Goal: Task Accomplishment & Management: Complete application form

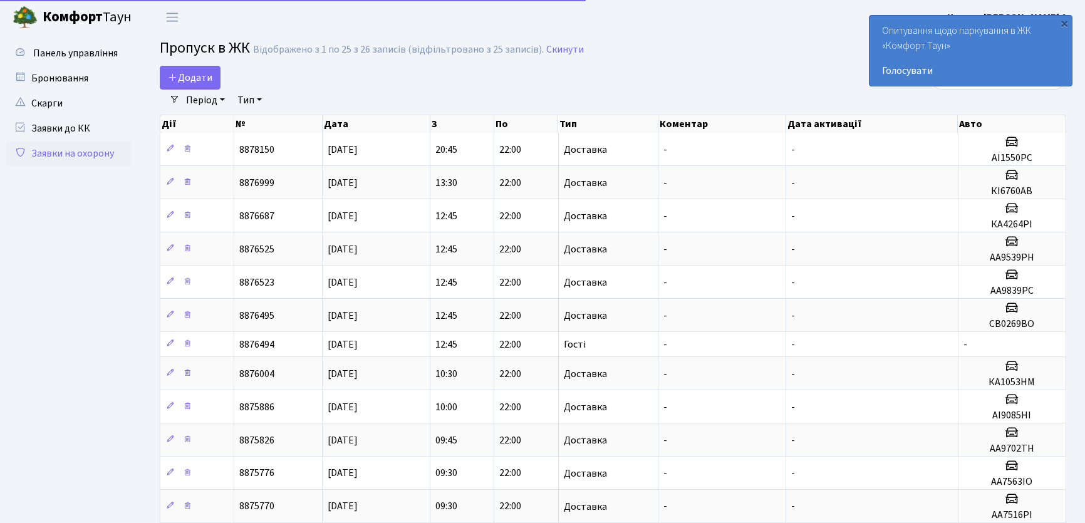
select select "25"
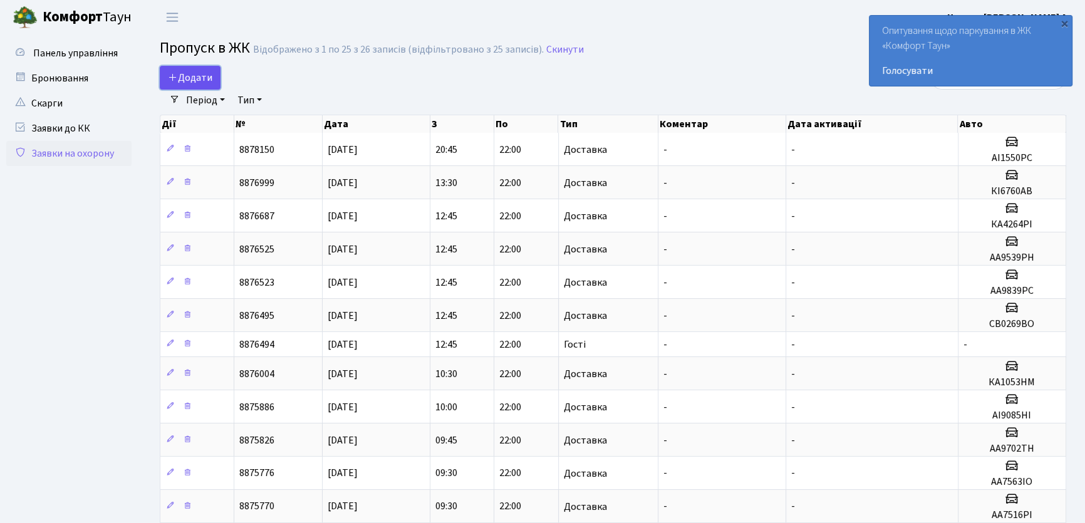
click at [200, 76] on span "Додати" at bounding box center [190, 78] width 44 height 14
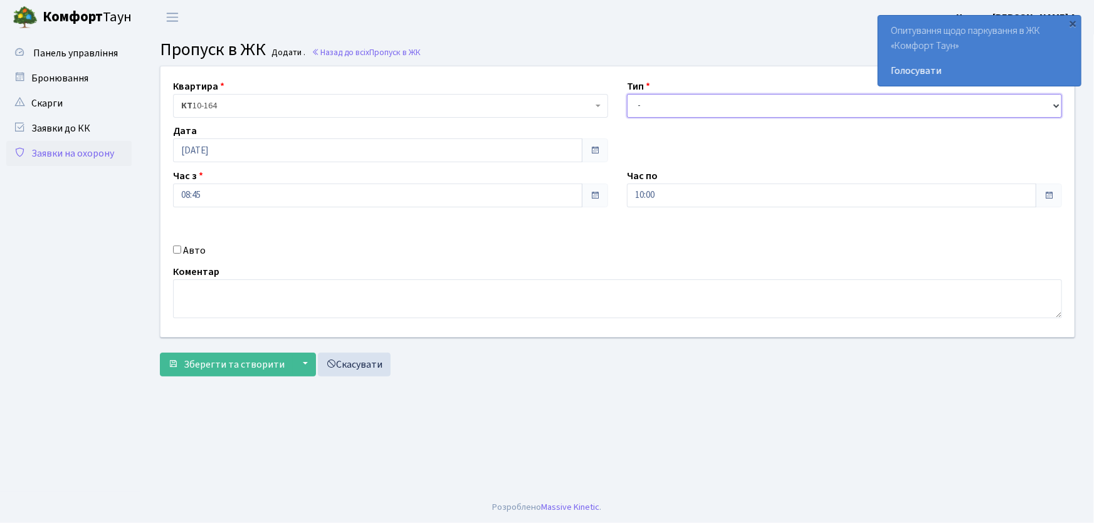
click at [671, 110] on select "- Доставка Таксі Гості Сервіс" at bounding box center [844, 106] width 435 height 24
select select "1"
click at [627, 94] on select "- Доставка Таксі Гості Сервіс" at bounding box center [844, 106] width 435 height 24
drag, startPoint x: 657, startPoint y: 189, endPoint x: 644, endPoint y: 188, distance: 13.2
click at [645, 189] on input "10:00" at bounding box center [831, 196] width 409 height 24
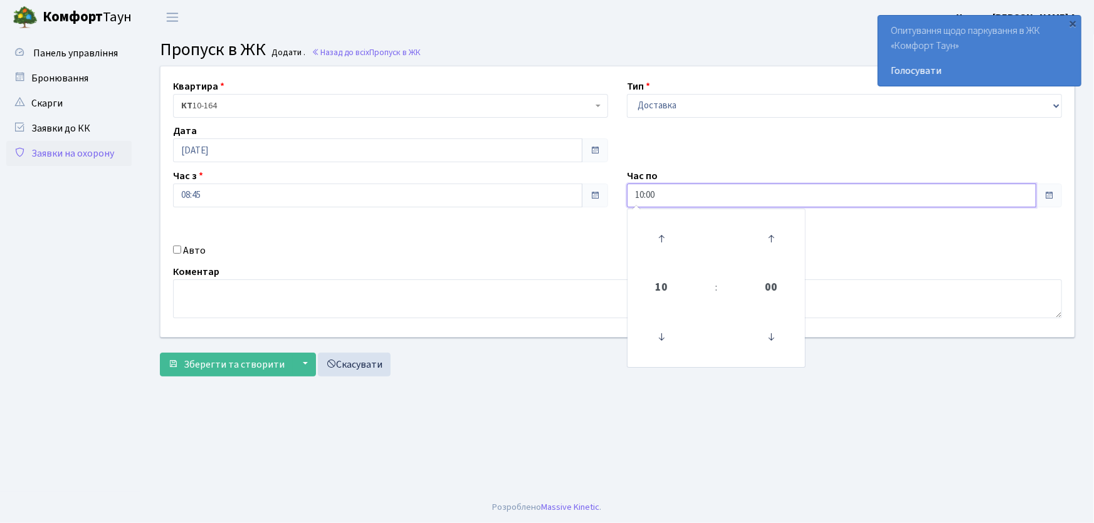
drag, startPoint x: 635, startPoint y: 192, endPoint x: 663, endPoint y: 202, distance: 29.6
click at [663, 202] on input "10:00" at bounding box center [831, 196] width 409 height 24
click at [160, 353] on button "Зберегти та створити" at bounding box center [226, 365] width 133 height 24
type input "22:00"
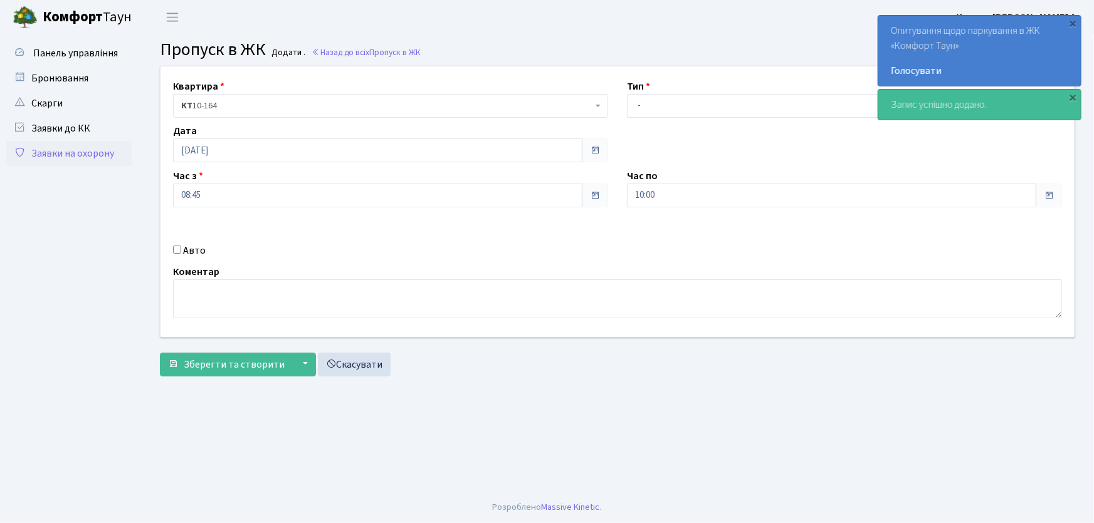
click at [177, 249] on input "Авто" at bounding box center [177, 250] width 8 height 8
checkbox input "true"
click at [656, 241] on input "text" at bounding box center [844, 240] width 435 height 24
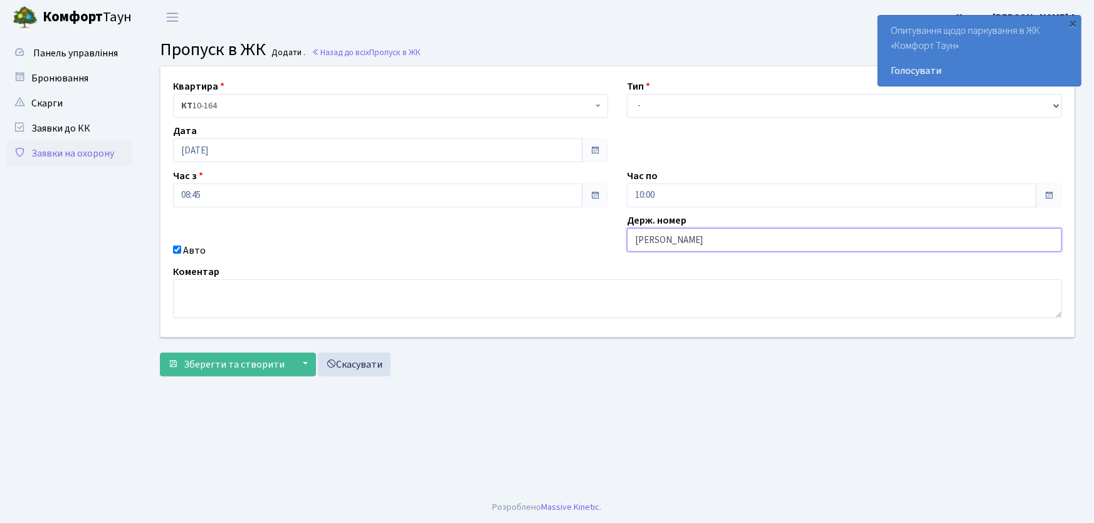
type input "АА7516PI"
click at [160, 353] on button "Зберегти та створити" at bounding box center [226, 365] width 133 height 24
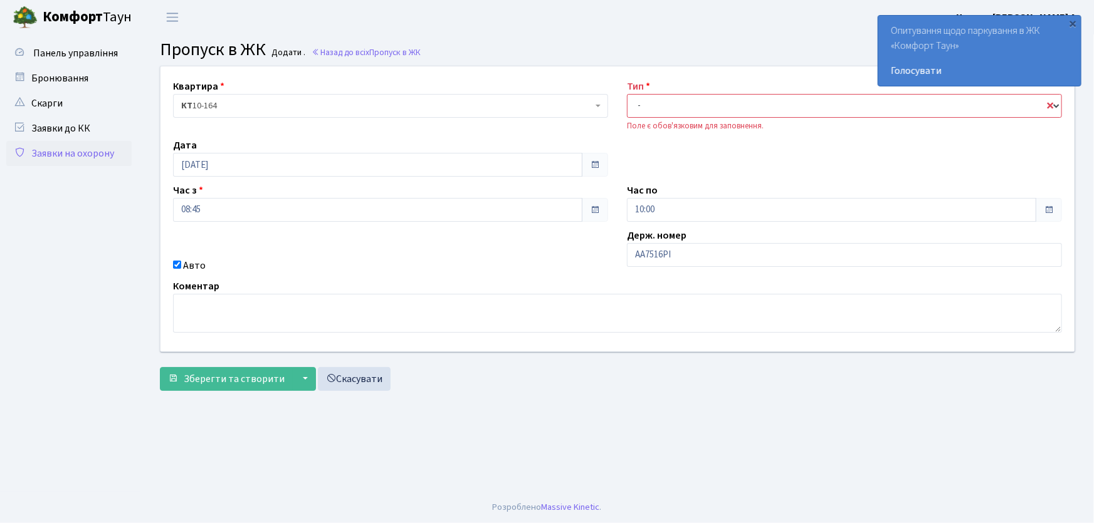
click at [647, 108] on select "- Доставка Таксі Гості Сервіс" at bounding box center [844, 106] width 435 height 24
select select "3"
click at [627, 94] on select "- Доставка Таксі Гості Сервіс" at bounding box center [844, 106] width 435 height 24
click at [265, 390] on button "Зберегти та створити" at bounding box center [226, 379] width 133 height 24
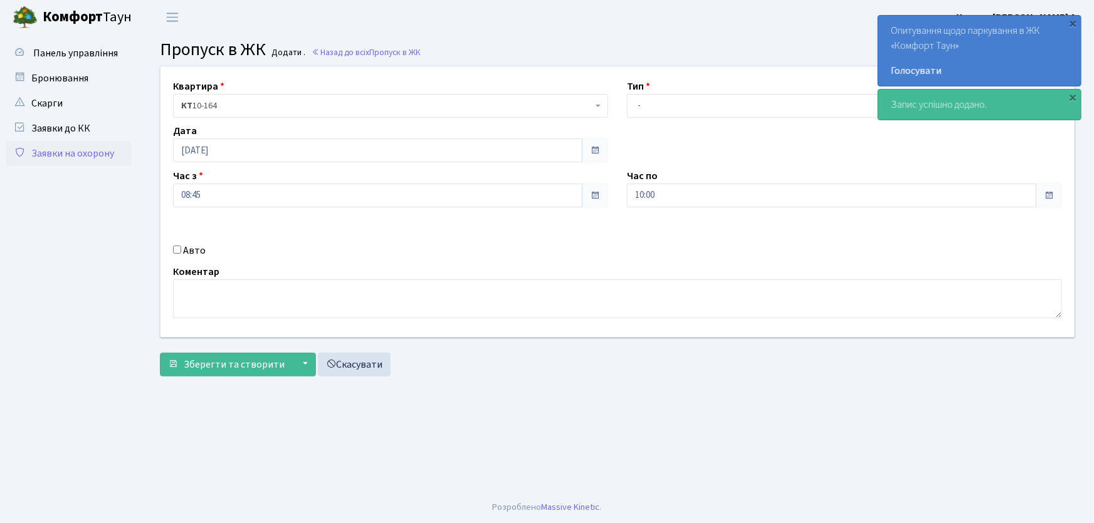
click at [60, 153] on link "Заявки на охорону" at bounding box center [68, 153] width 125 height 25
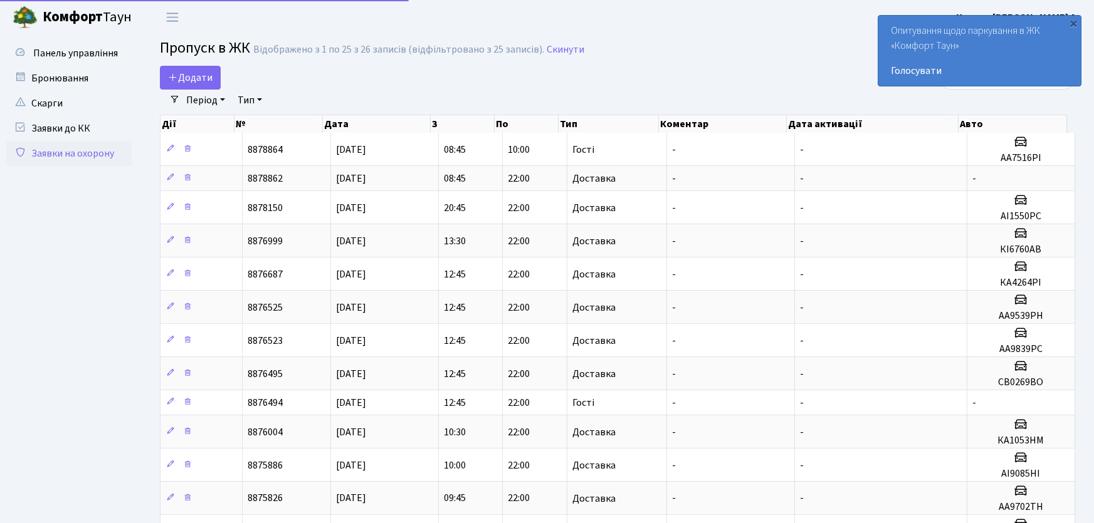
select select "25"
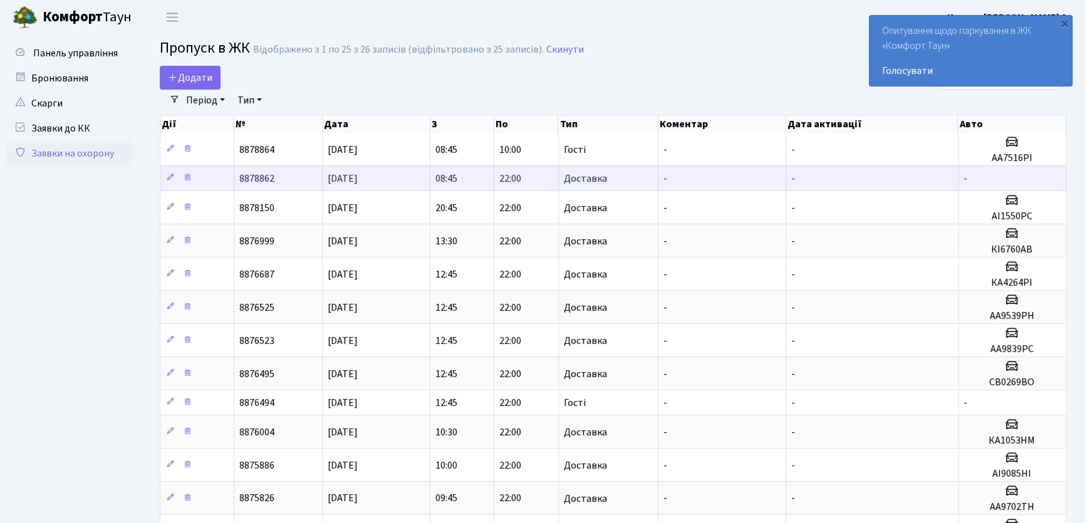
click at [375, 177] on td "13.08.2025" at bounding box center [377, 177] width 108 height 25
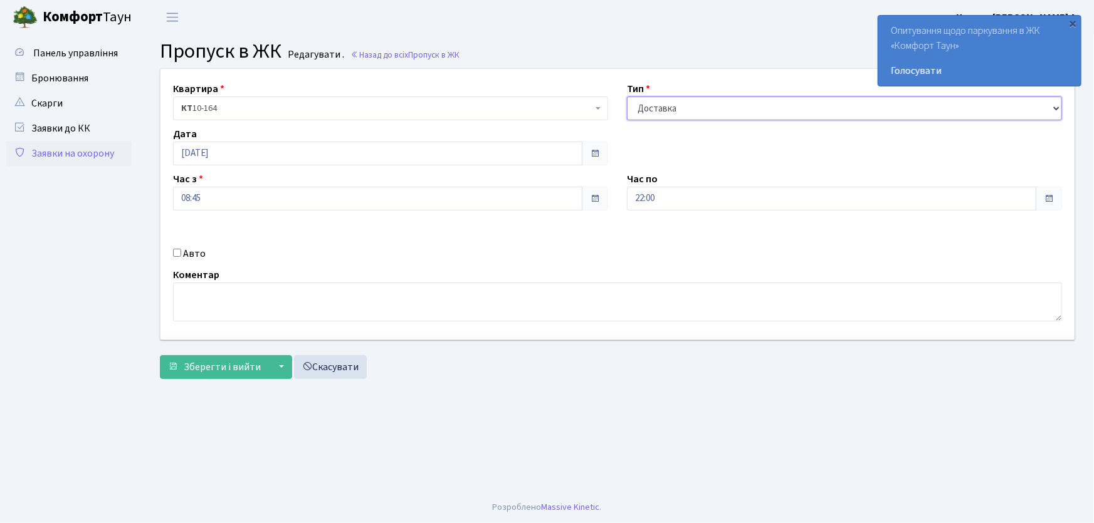
click at [682, 111] on select "- Доставка Таксі Гості Сервіс" at bounding box center [844, 109] width 435 height 24
select select "3"
click at [627, 97] on select "- Доставка Таксі Гості Сервіс" at bounding box center [844, 109] width 435 height 24
click at [240, 364] on span "Зберегти і вийти" at bounding box center [222, 367] width 77 height 14
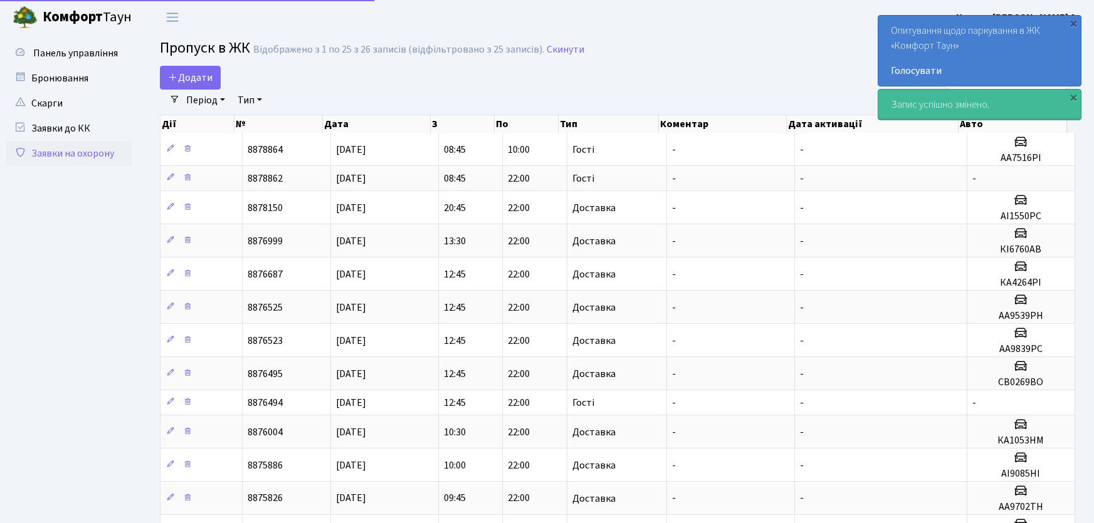
select select "25"
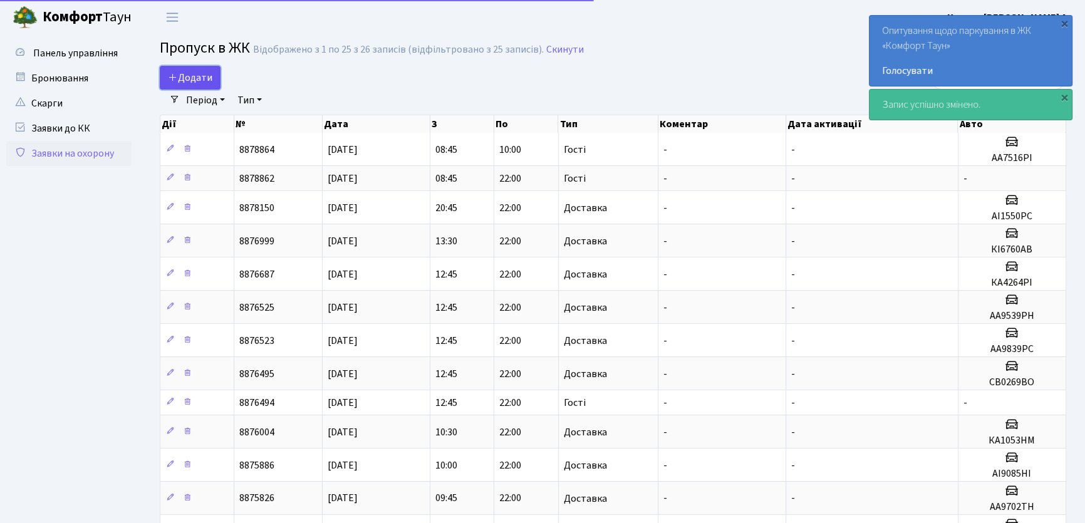
click at [202, 86] on link "Додати" at bounding box center [190, 78] width 61 height 24
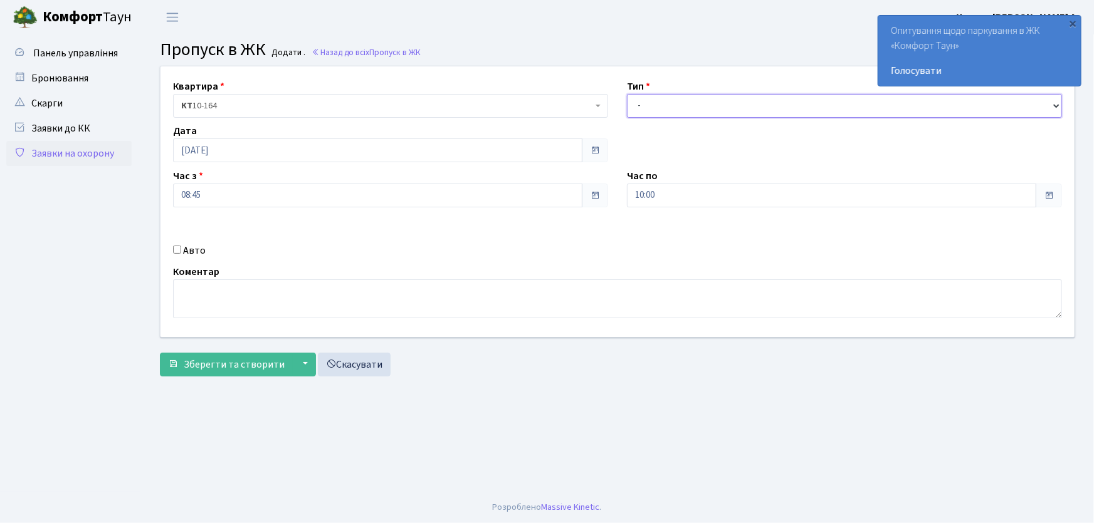
click at [646, 101] on select "- Доставка Таксі Гості Сервіс" at bounding box center [844, 106] width 435 height 24
select select "1"
click at [627, 94] on select "- Доставка Таксі Гості Сервіс" at bounding box center [844, 106] width 435 height 24
drag, startPoint x: 639, startPoint y: 195, endPoint x: 631, endPoint y: 195, distance: 7.5
click at [635, 195] on input "10:00" at bounding box center [831, 196] width 409 height 24
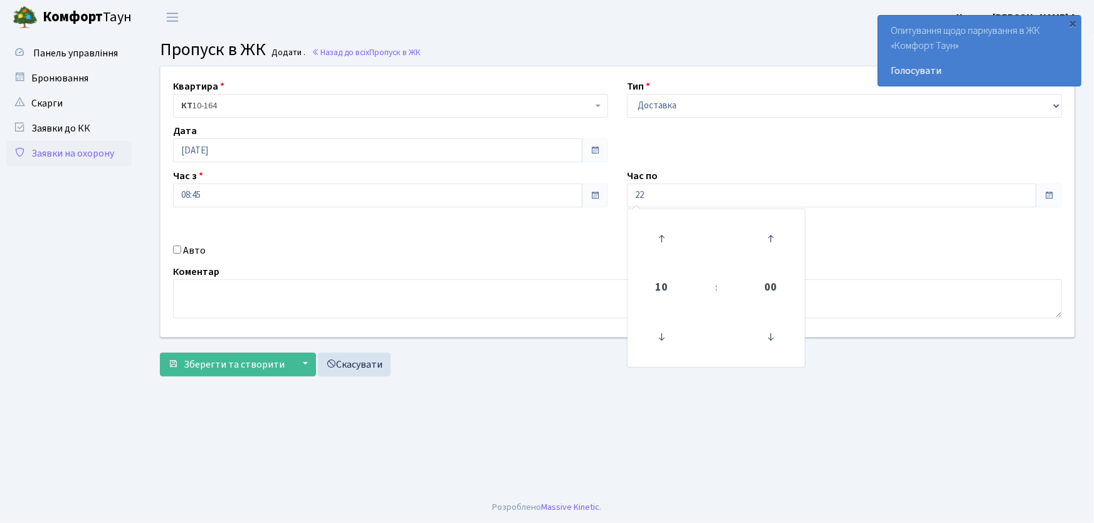
type input "22:00"
click at [176, 251] on input "Авто" at bounding box center [177, 250] width 8 height 8
checkbox input "true"
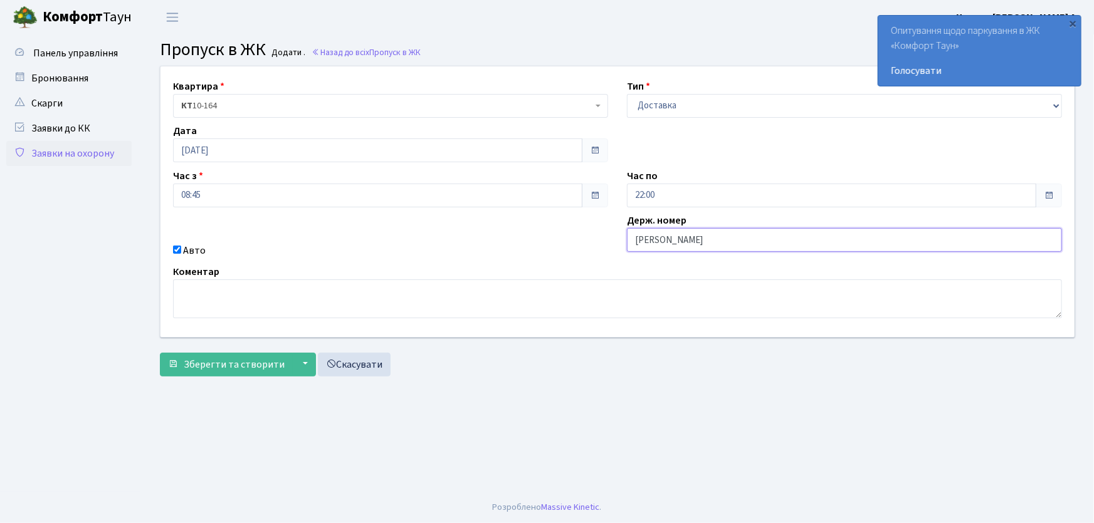
type input "АА7563ІО"
click at [160, 353] on button "Зберегти та створити" at bounding box center [226, 365] width 133 height 24
click at [669, 107] on select "- Доставка Таксі Гості Сервіс" at bounding box center [844, 106] width 435 height 24
select select "1"
click at [627, 94] on select "- Доставка Таксі Гості Сервіс" at bounding box center [844, 106] width 435 height 24
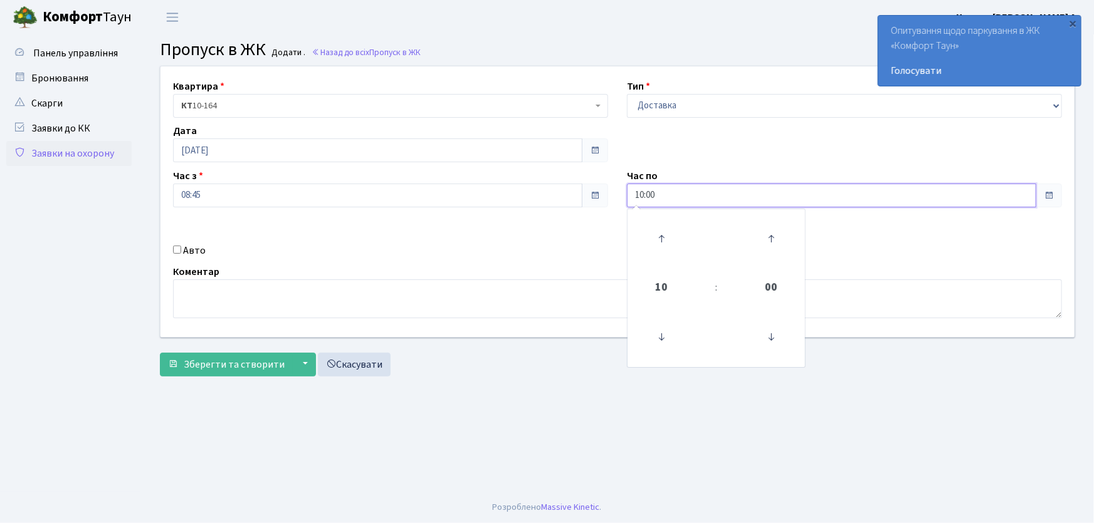
drag, startPoint x: 684, startPoint y: 195, endPoint x: 607, endPoint y: 200, distance: 77.2
click at [608, 200] on div "Квартира <b>КТ</b>&nbsp;&nbsp;&nbsp;&nbsp;10-164 КТ 10-164 Тип - Доставка Таксі…" at bounding box center [617, 201] width 932 height 271
click at [160, 353] on button "Зберегти та створити" at bounding box center [226, 365] width 133 height 24
type input "22:00"
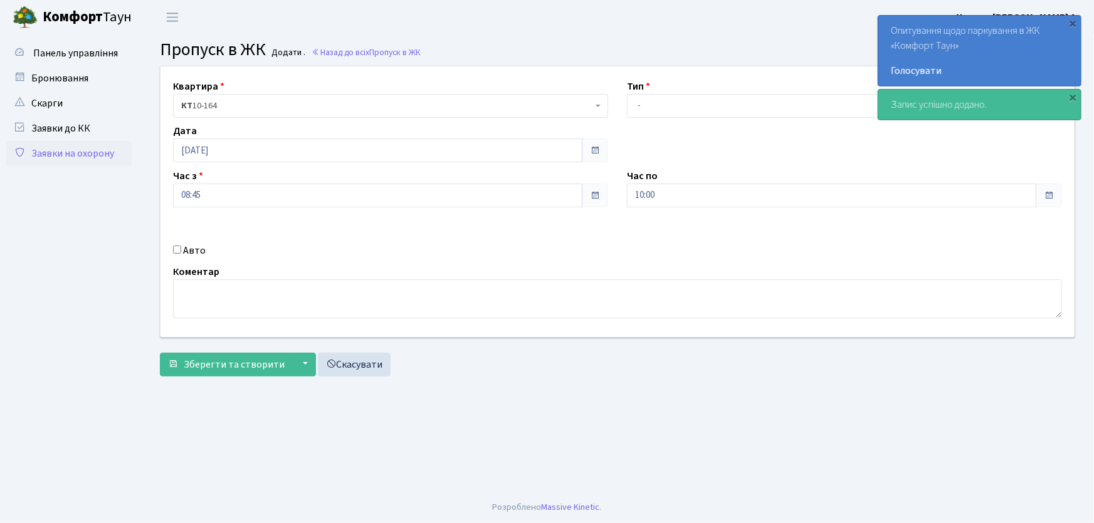
click at [177, 253] on input "Авто" at bounding box center [177, 250] width 8 height 8
checkbox input "true"
click at [662, 240] on input "text" at bounding box center [844, 240] width 435 height 24
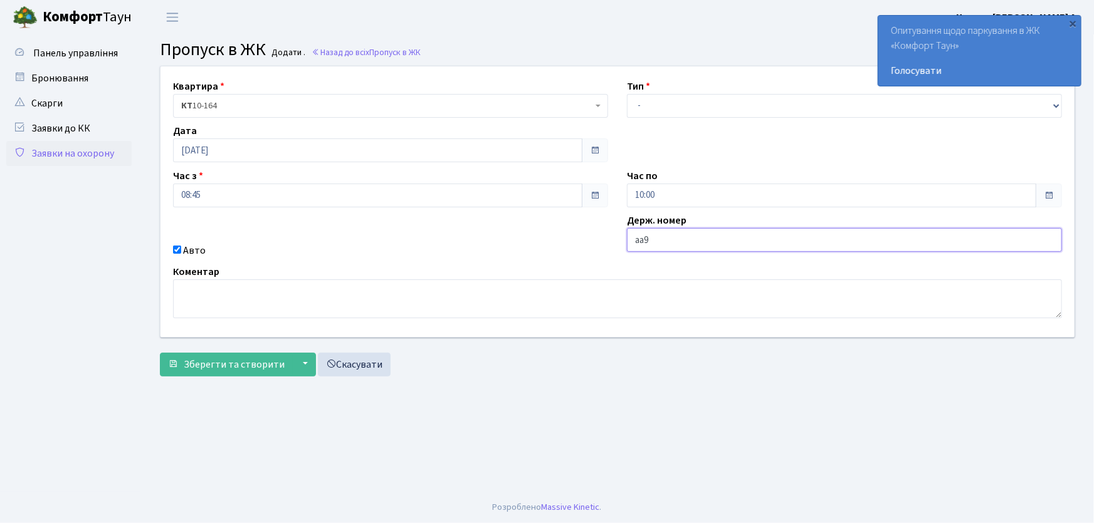
type input "АА9702ТН"
click at [160, 353] on button "Зберегти та створити" at bounding box center [226, 365] width 133 height 24
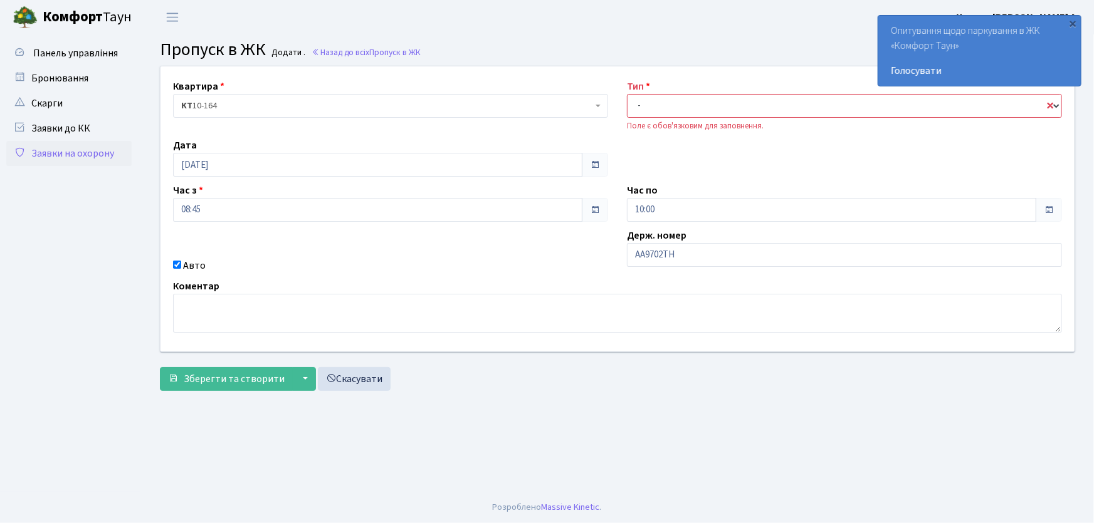
click at [669, 106] on select "- Доставка Таксі Гості Сервіс" at bounding box center [844, 106] width 435 height 24
select select "1"
click at [627, 94] on select "- Доставка Таксі Гості Сервіс" at bounding box center [844, 106] width 435 height 24
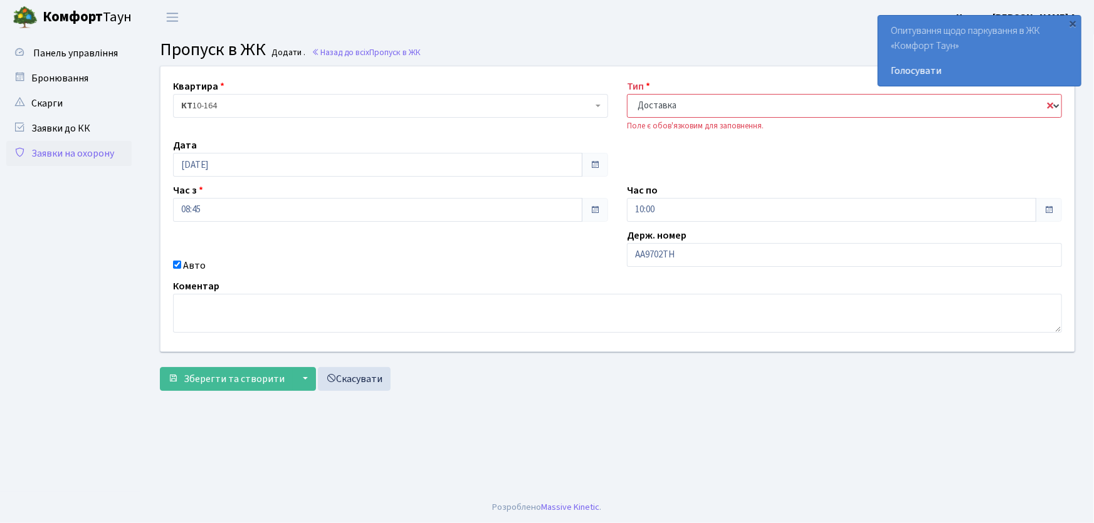
click at [627, 94] on select "- Доставка Таксі Гості Сервіс" at bounding box center [844, 106] width 435 height 24
click at [490, 426] on main "Admin Пропуск в ЖК Додати Пропуск в ЖК Додати . Назад до всіх Пропуск в ЖК Квар…" at bounding box center [617, 262] width 953 height 457
click at [1050, 108] on select "- Доставка Таксі Гості Сервіс" at bounding box center [844, 106] width 435 height 24
click at [627, 94] on select "- Доставка Таксі Гості Сервіс" at bounding box center [844, 106] width 435 height 24
click at [278, 382] on span "Зберегти та створити" at bounding box center [234, 379] width 101 height 14
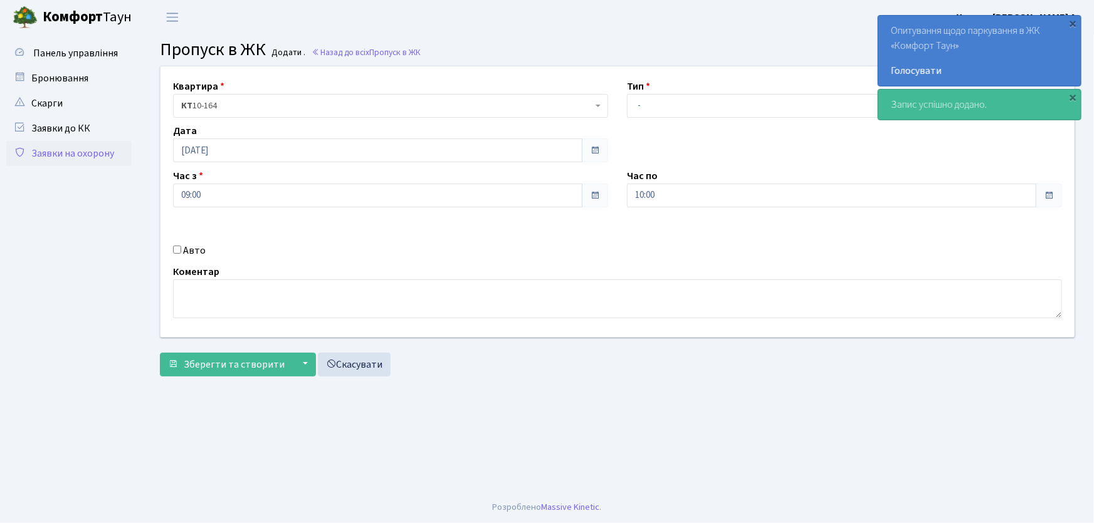
click at [118, 155] on link "Заявки на охорону" at bounding box center [68, 153] width 125 height 25
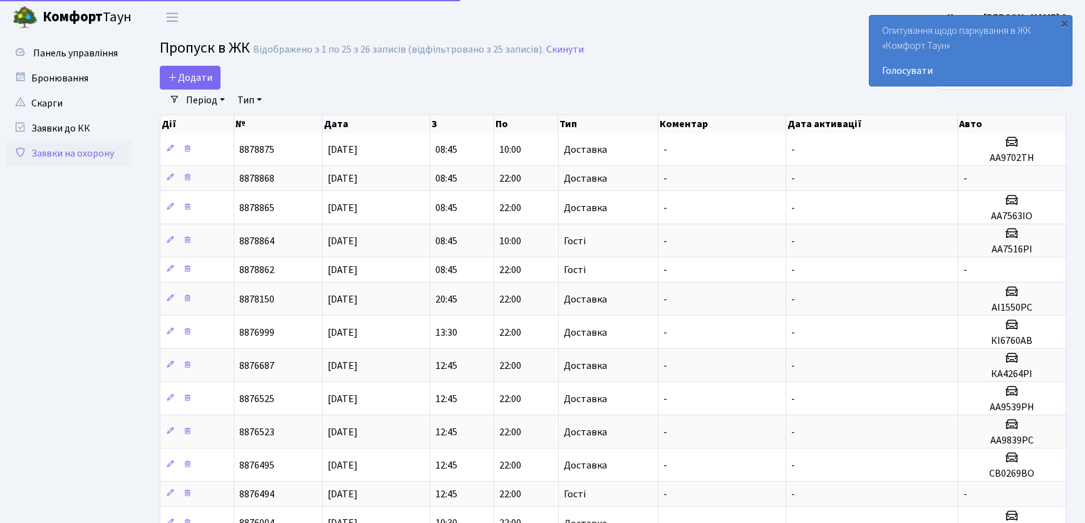
select select "25"
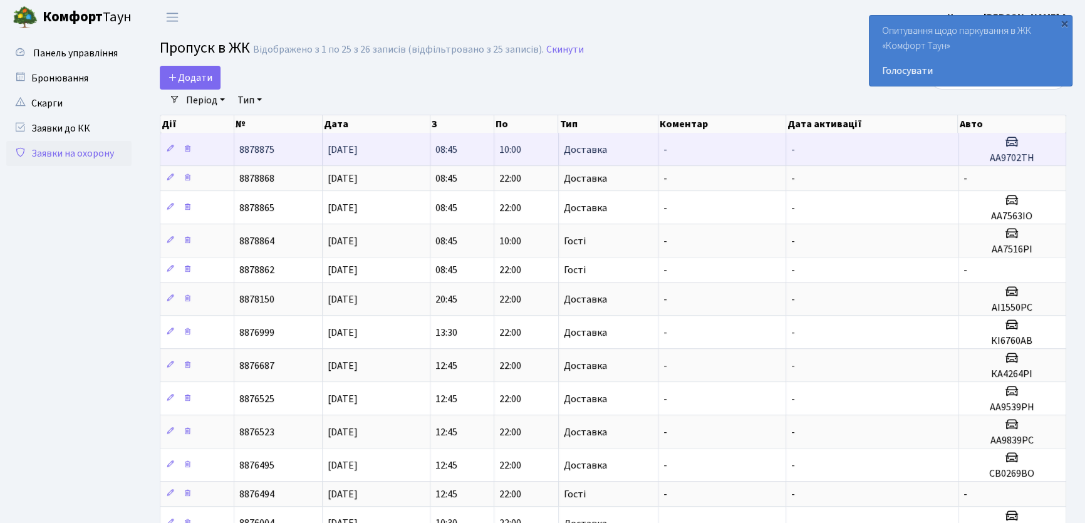
click at [534, 156] on td "10:00" at bounding box center [526, 149] width 64 height 33
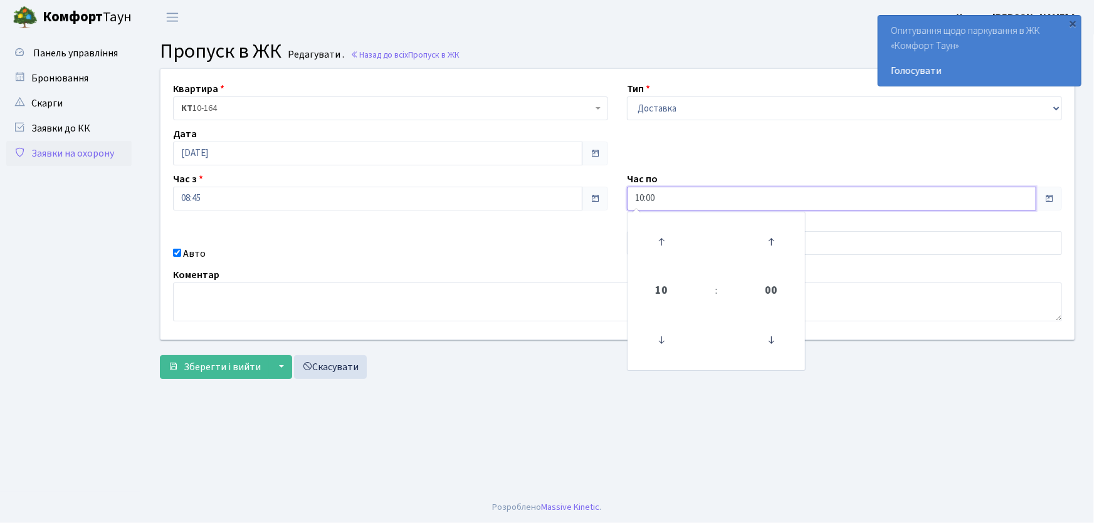
drag, startPoint x: 669, startPoint y: 197, endPoint x: 596, endPoint y: 204, distance: 73.0
click at [597, 205] on div "Квартира <b>КТ</b>&nbsp;&nbsp;&nbsp;&nbsp;10-164 КТ 10-164 Тип - Доставка Таксі…" at bounding box center [617, 204] width 932 height 271
type input "22:00"
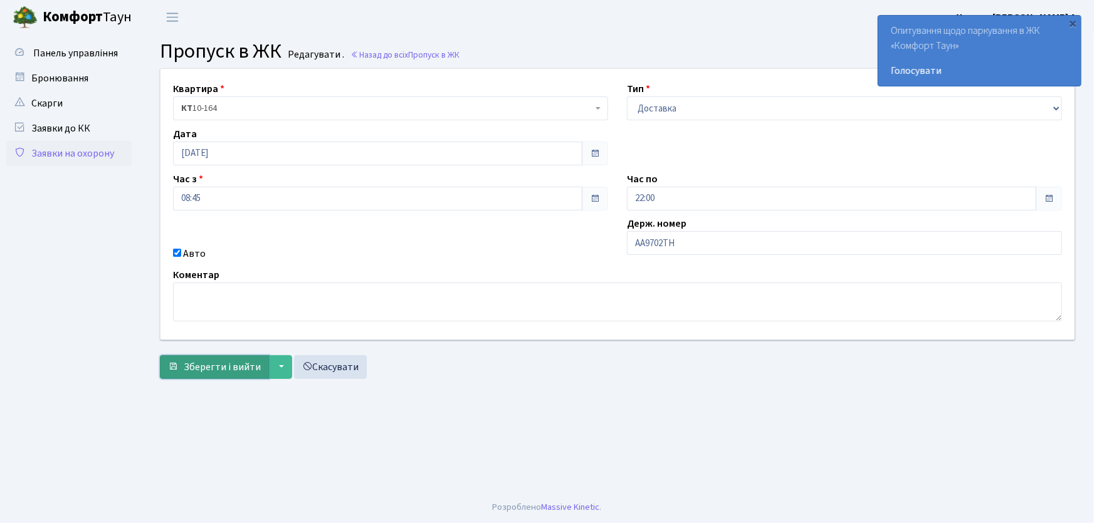
click at [194, 368] on span "Зберегти і вийти" at bounding box center [222, 367] width 77 height 14
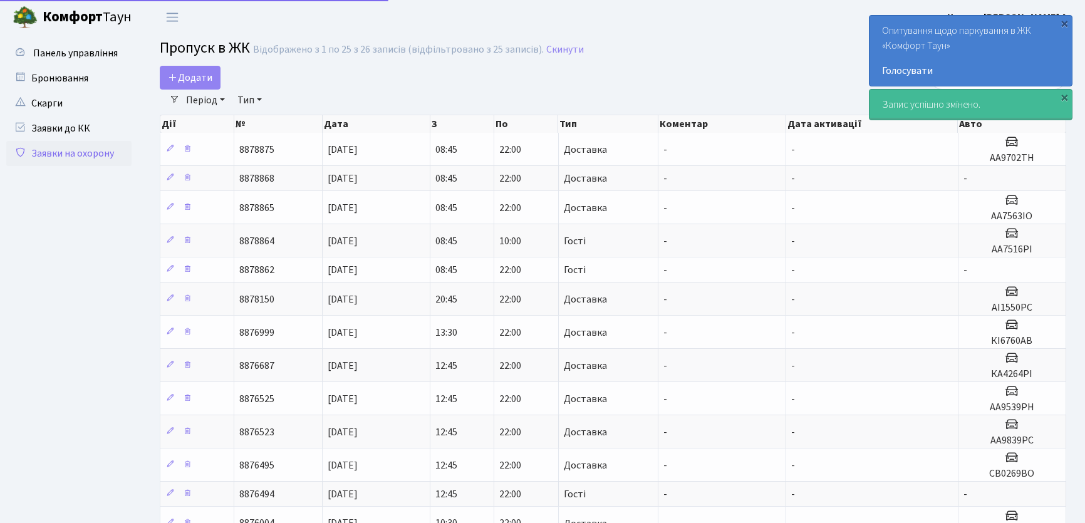
select select "25"
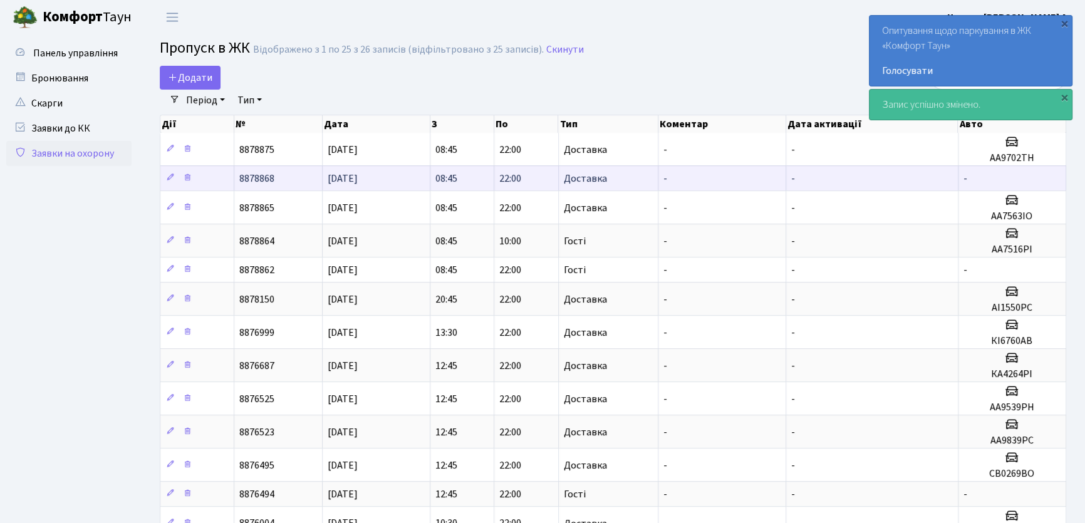
click at [622, 177] on td "Доставка" at bounding box center [609, 177] width 100 height 25
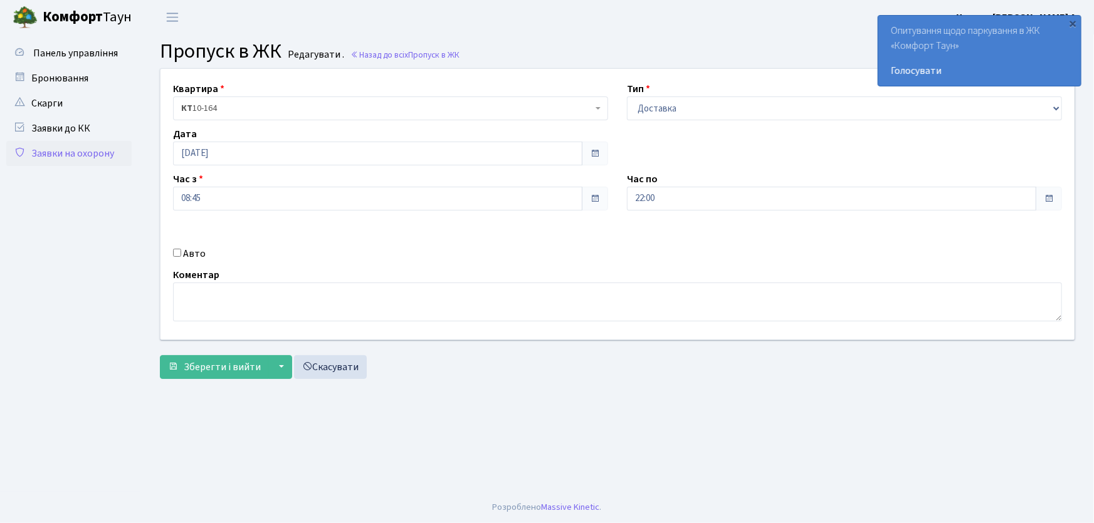
click at [171, 253] on div "Авто" at bounding box center [391, 253] width 454 height 15
click at [176, 254] on input "Авто" at bounding box center [177, 253] width 8 height 8
checkbox input "true"
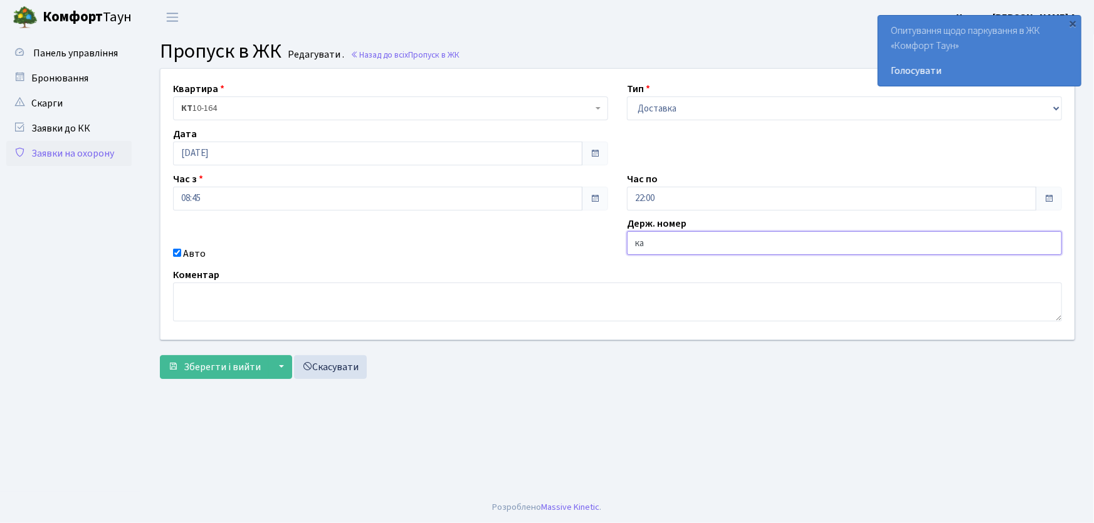
type input "КА1053НМ"
click at [160, 355] on button "Зберегти і вийти" at bounding box center [214, 367] width 109 height 24
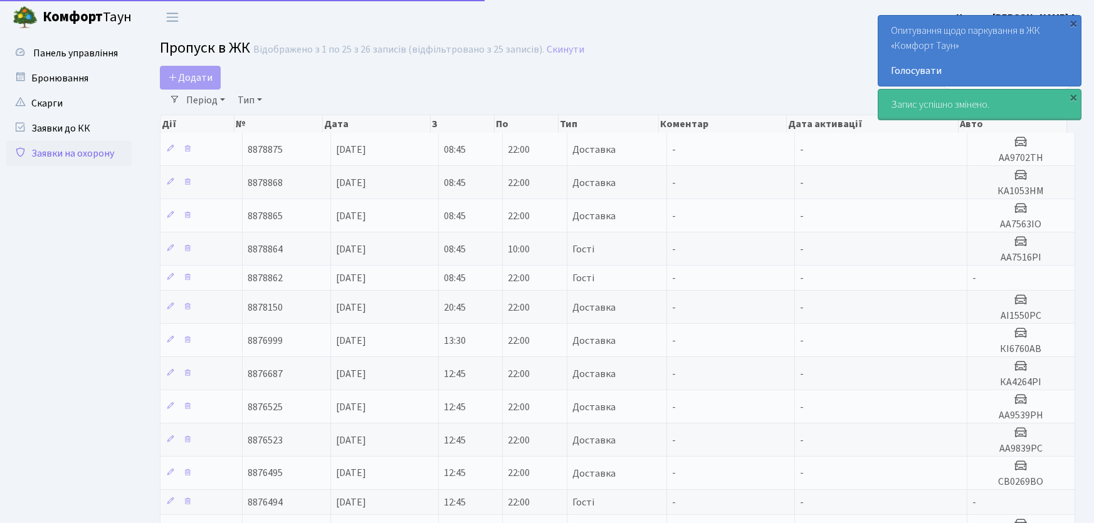
select select "25"
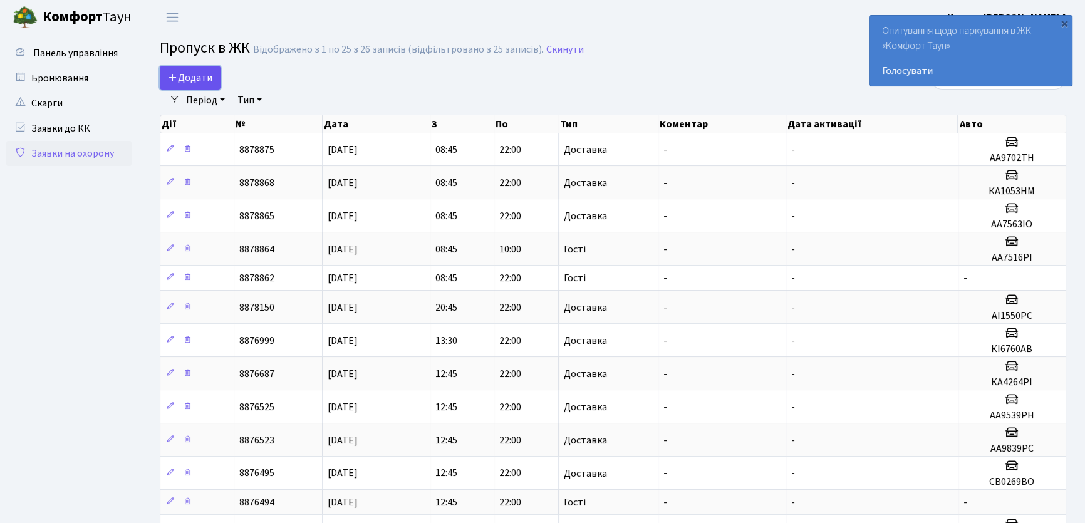
click at [196, 74] on span "Додати" at bounding box center [190, 78] width 44 height 14
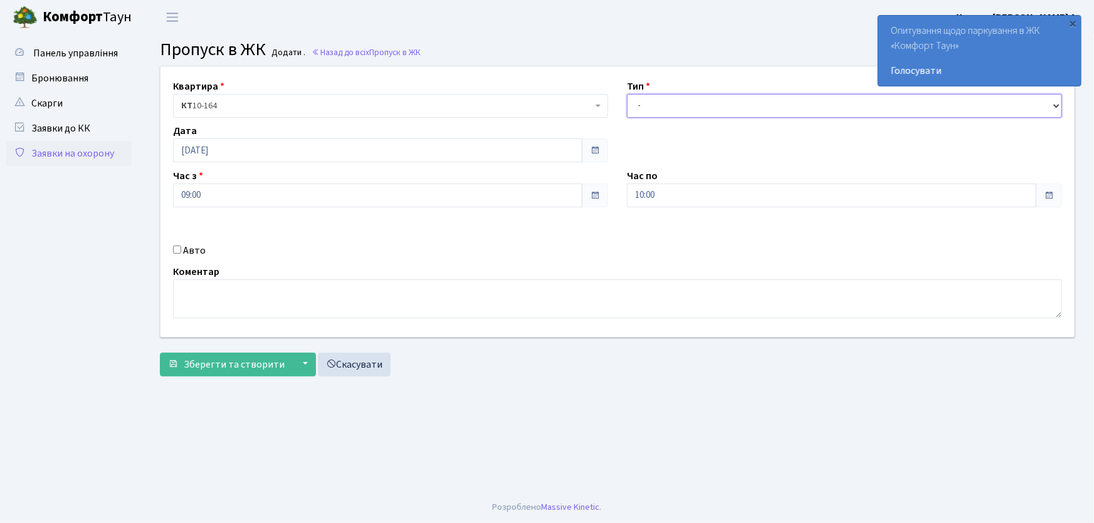
click at [639, 110] on select "- Доставка Таксі Гості Сервіс" at bounding box center [844, 106] width 435 height 24
select select "1"
click at [627, 94] on select "- Доставка Таксі Гості Сервіс" at bounding box center [844, 106] width 435 height 24
drag, startPoint x: 677, startPoint y: 191, endPoint x: 599, endPoint y: 194, distance: 77.7
click at [599, 194] on div "Квартира <b>КТ</b>&nbsp;&nbsp;&nbsp;&nbsp;10-164 КТ 10-164 Тип - Доставка Таксі…" at bounding box center [617, 201] width 932 height 271
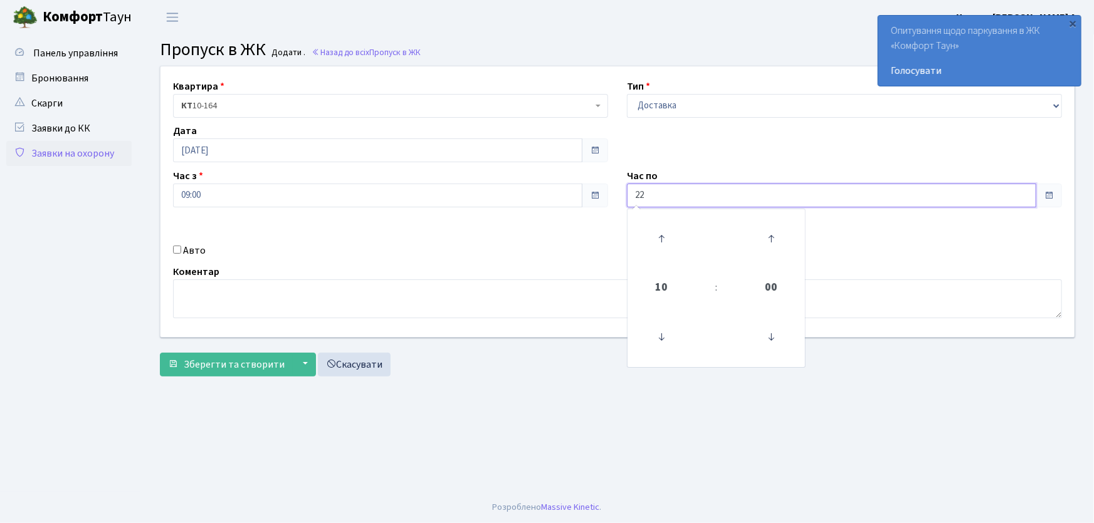
click at [160, 353] on button "Зберегти та створити" at bounding box center [226, 365] width 133 height 24
type input "22:00"
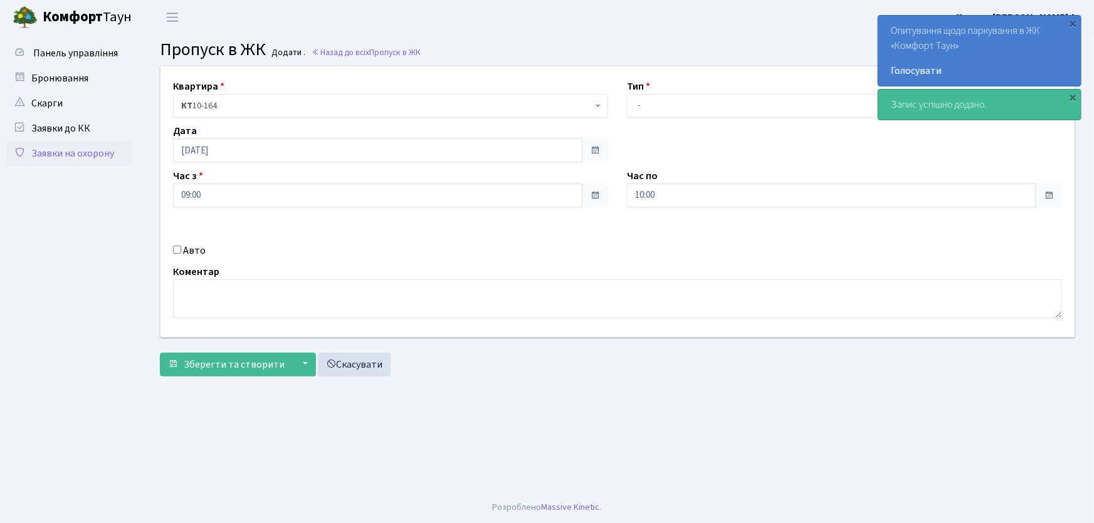
click at [84, 157] on link "Заявки на охорону" at bounding box center [68, 153] width 125 height 25
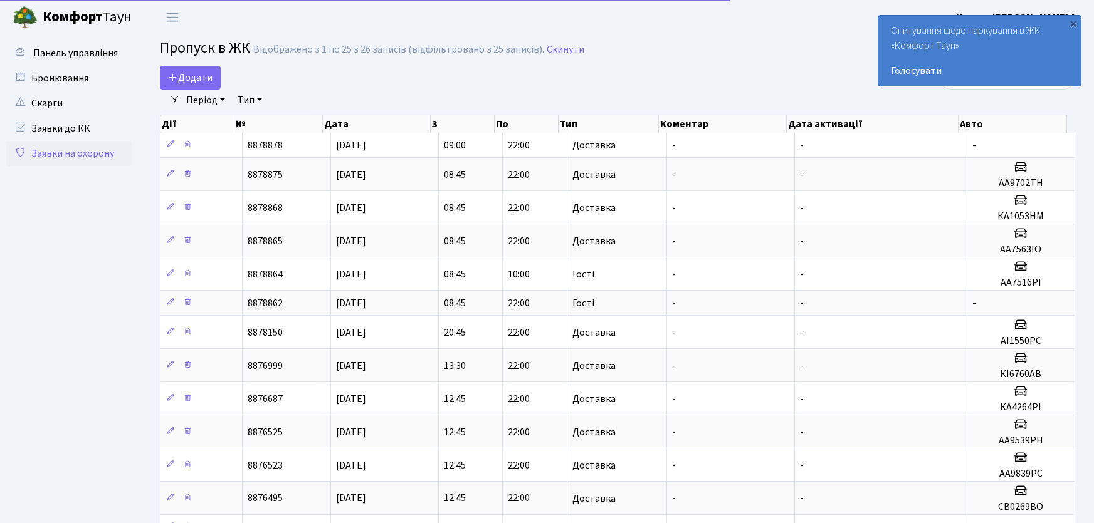
select select "25"
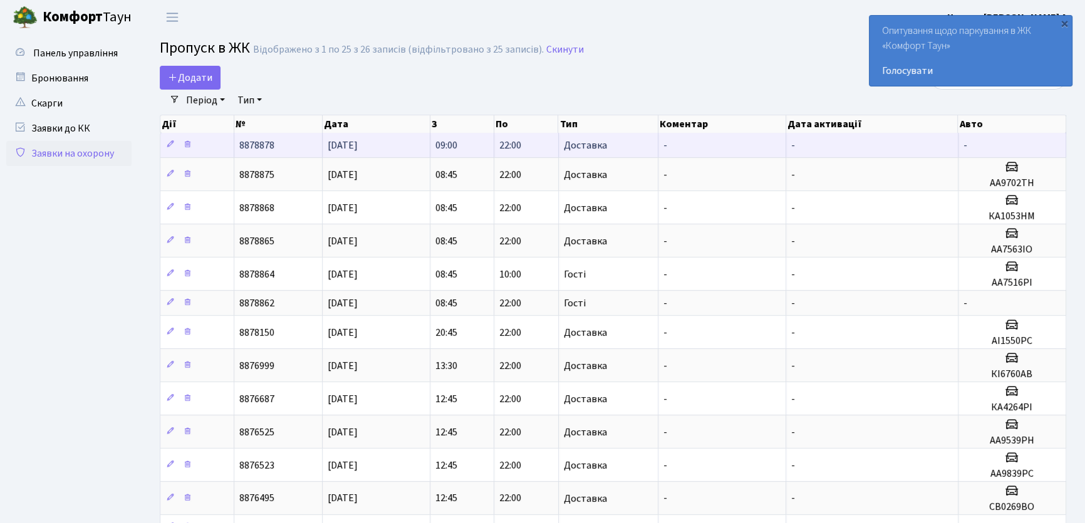
click at [390, 148] on td "[DATE]" at bounding box center [377, 145] width 108 height 24
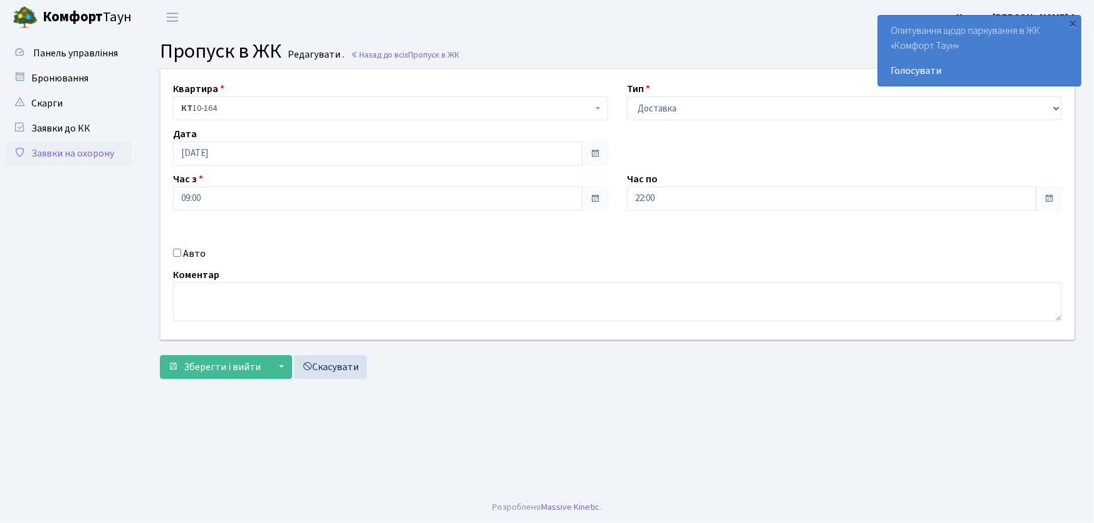
click at [174, 252] on input "Авто" at bounding box center [177, 253] width 8 height 8
checkbox input "true"
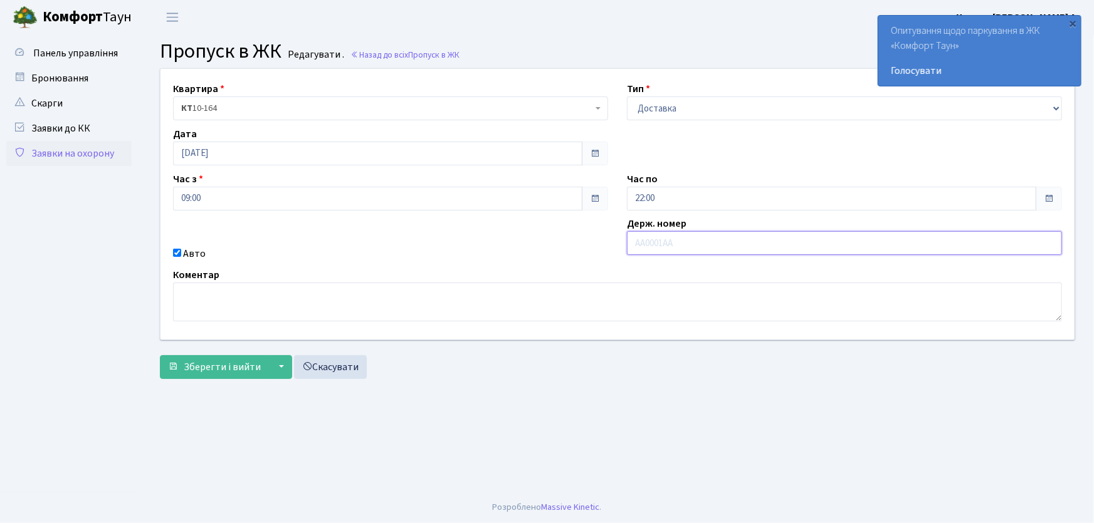
type input "в"
type input "аа9839рс"
click at [160, 355] on button "Зберегти і вийти" at bounding box center [214, 367] width 109 height 24
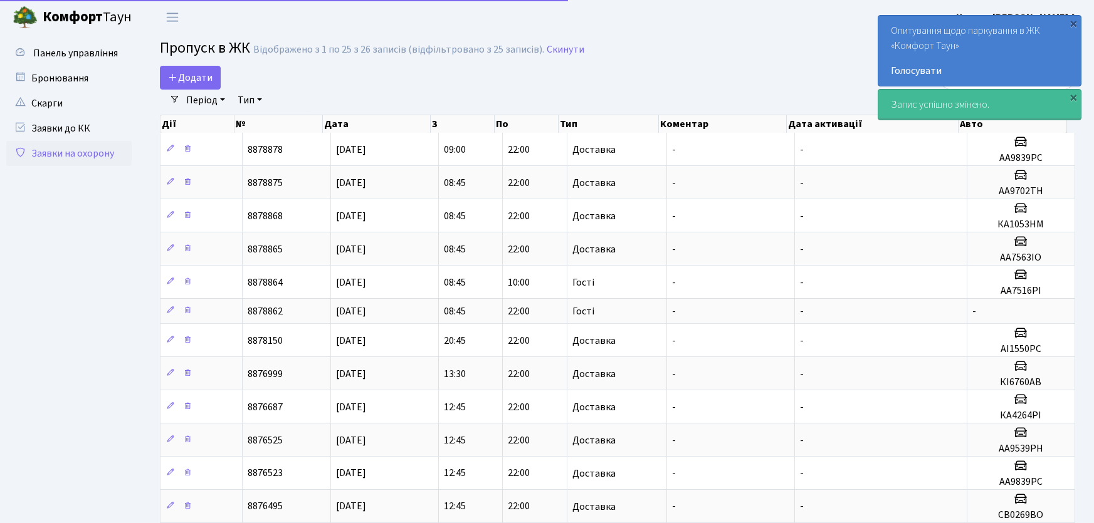
select select "25"
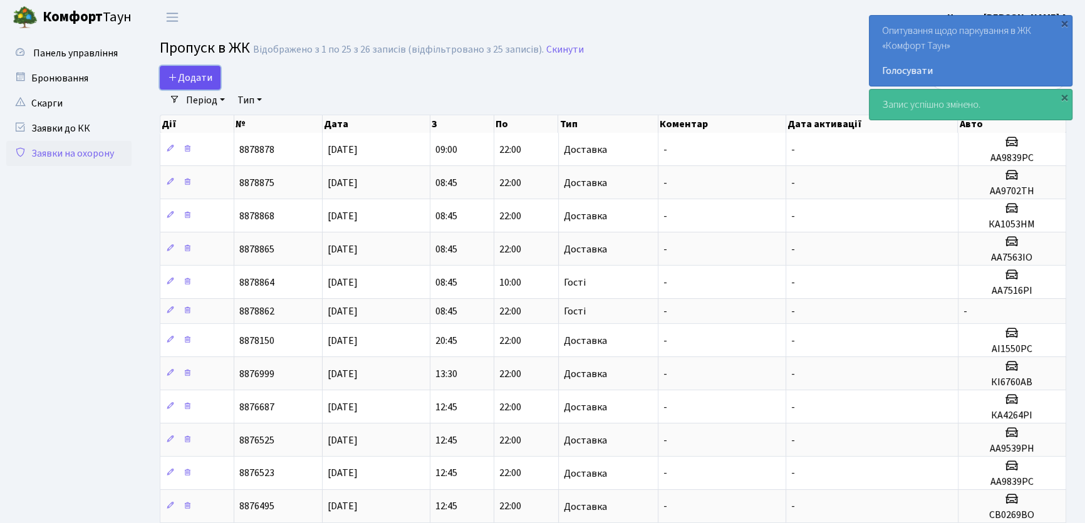
click at [218, 80] on link "Додати" at bounding box center [190, 78] width 61 height 24
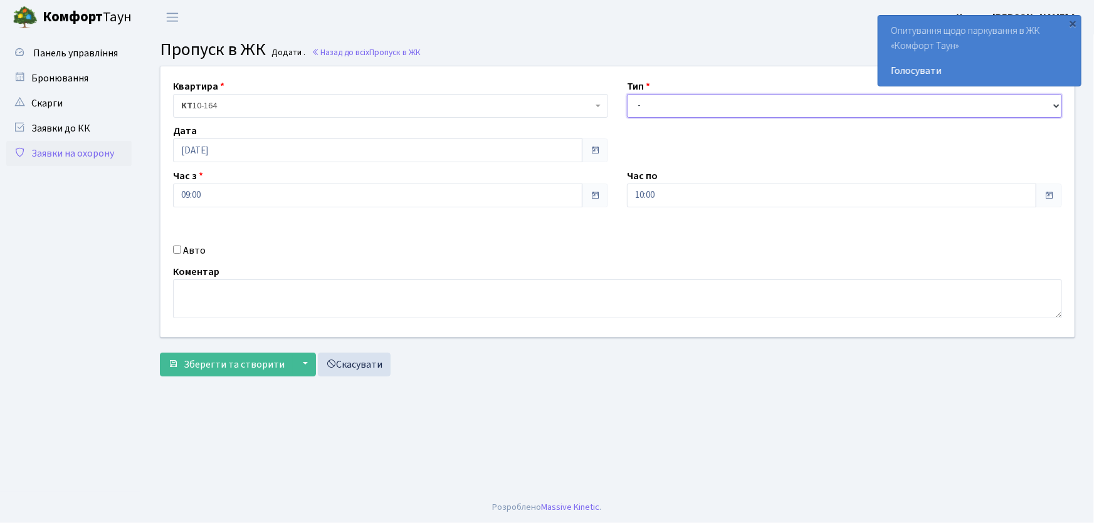
drag, startPoint x: 649, startPoint y: 108, endPoint x: 654, endPoint y: 114, distance: 8.0
click at [649, 108] on select "- Доставка Таксі Гості Сервіс" at bounding box center [844, 106] width 435 height 24
select select "1"
click at [627, 94] on select "- Доставка Таксі Гості Сервіс" at bounding box center [844, 106] width 435 height 24
drag, startPoint x: 601, startPoint y: 197, endPoint x: 580, endPoint y: 201, distance: 20.9
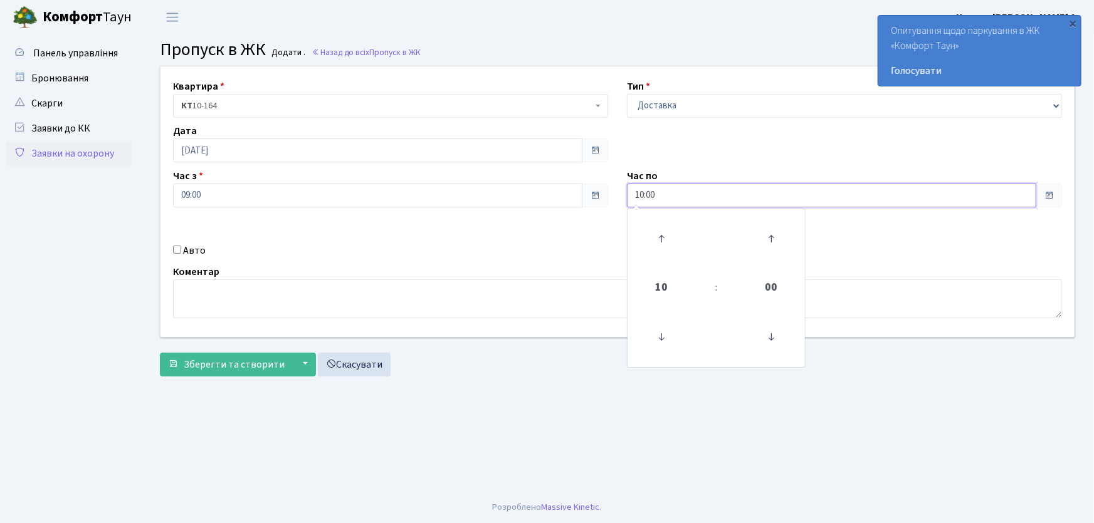
click at [581, 201] on div "Квартира <b>КТ</b>&nbsp;&nbsp;&nbsp;&nbsp;10-164 КТ 10-164 Тип - Доставка Таксі…" at bounding box center [617, 201] width 932 height 271
type input "22:00"
click at [176, 251] on input "Авто" at bounding box center [177, 250] width 8 height 8
checkbox input "true"
type input "аа9539рн"
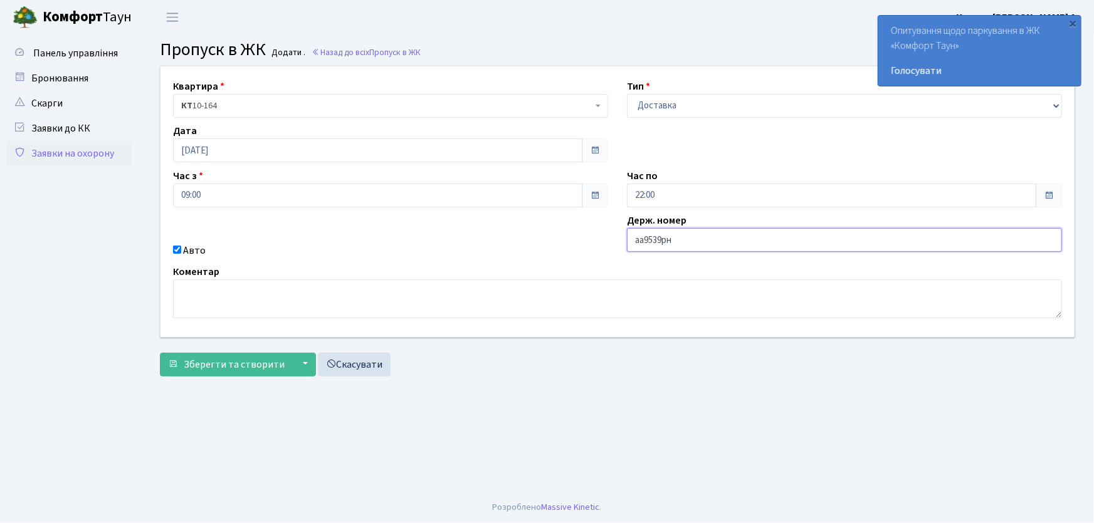
click at [160, 353] on button "Зберегти та створити" at bounding box center [226, 365] width 133 height 24
